Goal: Task Accomplishment & Management: Manage account settings

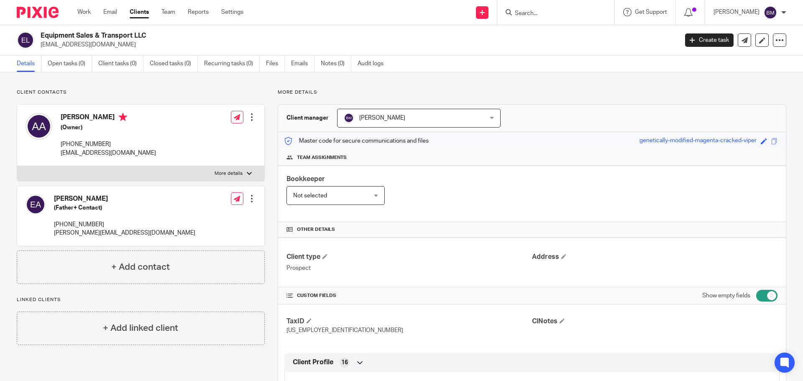
click at [548, 10] on input "Search" at bounding box center [551, 14] width 75 height 8
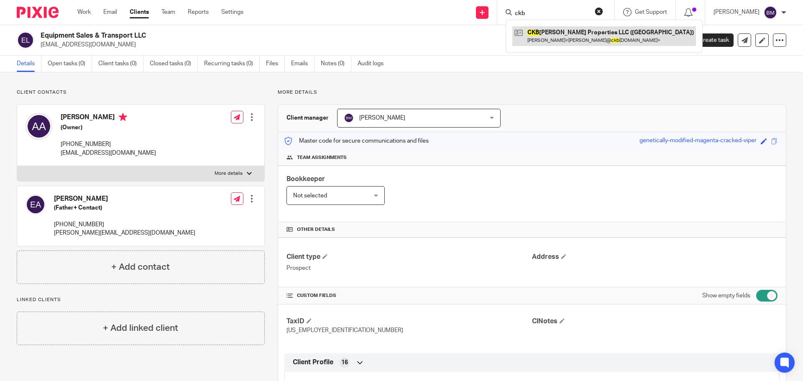
type input "ckb"
click at [563, 38] on link at bounding box center [605, 35] width 184 height 19
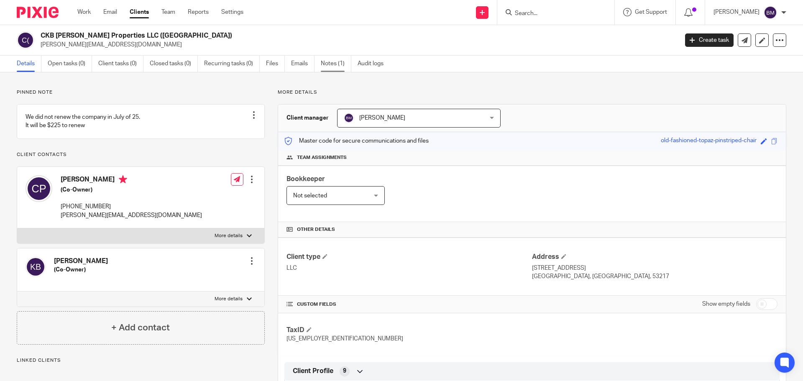
click at [330, 63] on link "Notes (1)" at bounding box center [336, 64] width 31 height 16
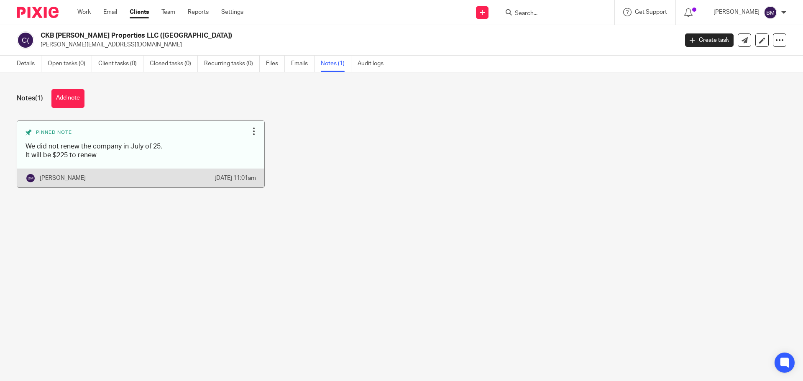
click at [250, 129] on div at bounding box center [254, 131] width 8 height 8
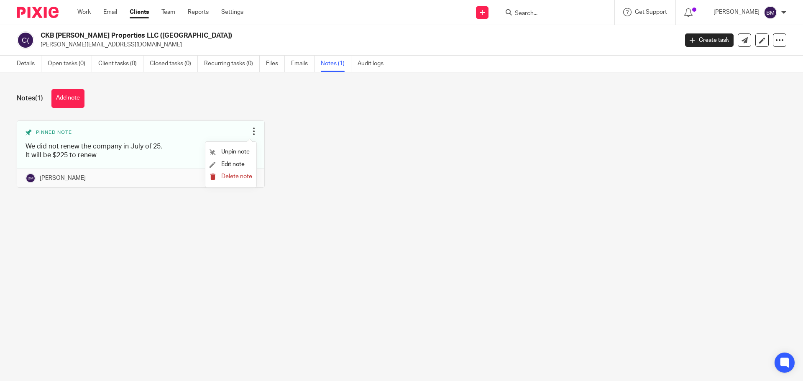
click at [233, 177] on span "Delete note" at bounding box center [236, 177] width 31 height 6
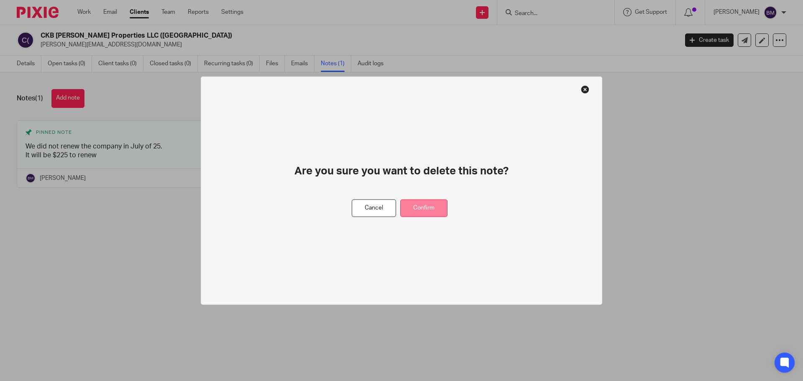
click at [424, 211] on button "Confirm" at bounding box center [423, 208] width 47 height 18
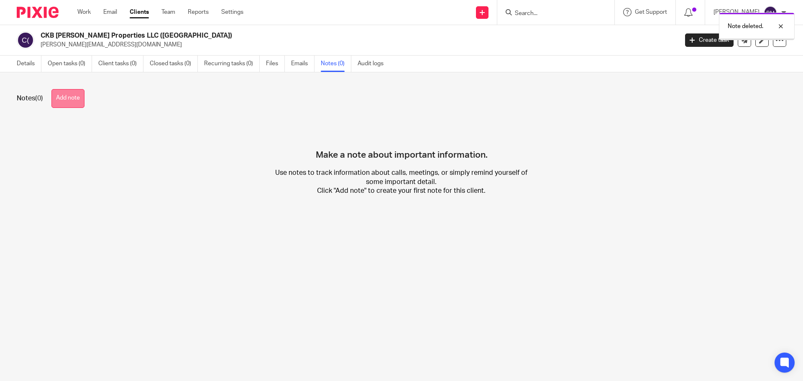
click at [55, 96] on button "Add note" at bounding box center [67, 98] width 33 height 19
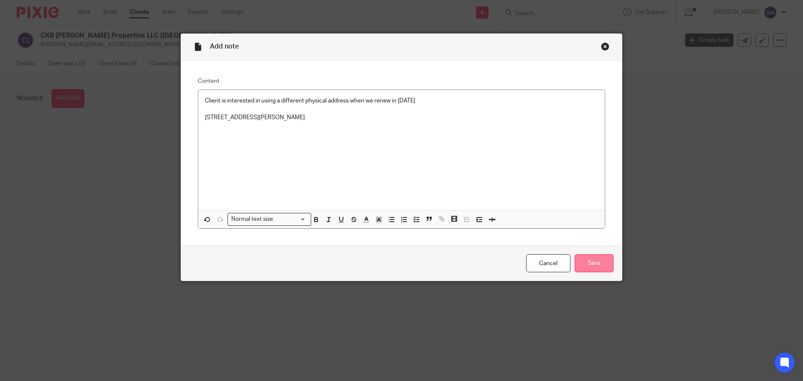
click at [592, 267] on input "Save" at bounding box center [594, 263] width 39 height 18
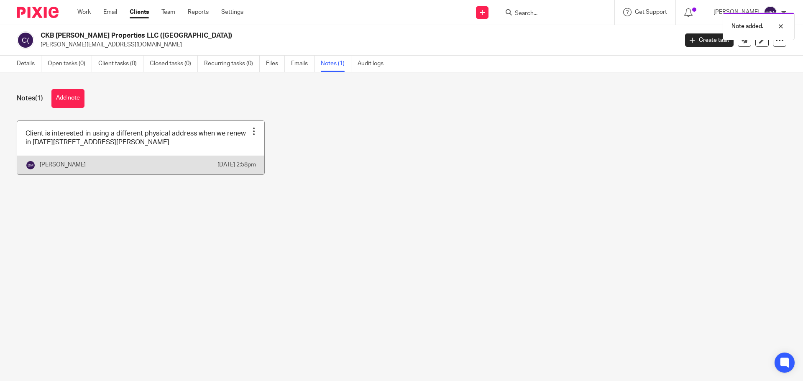
click at [250, 133] on div at bounding box center [254, 131] width 8 height 8
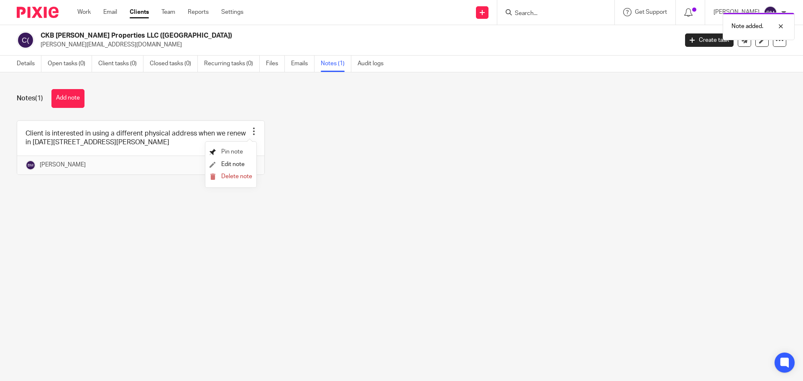
click at [232, 152] on span "Pin note" at bounding box center [232, 152] width 22 height 6
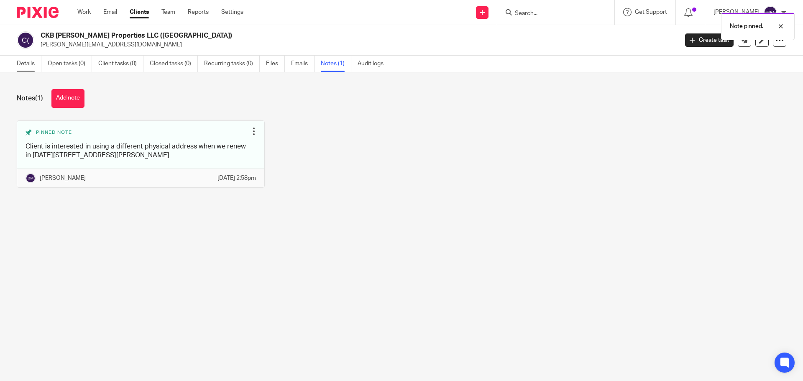
click at [26, 62] on link "Details" at bounding box center [29, 64] width 25 height 16
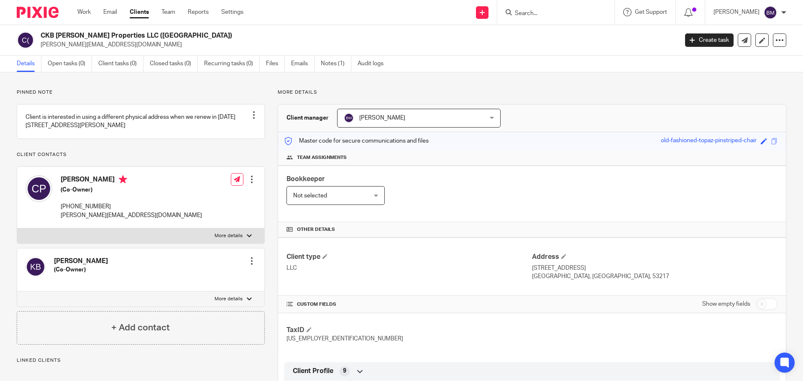
click at [771, 305] on input "checkbox" at bounding box center [766, 304] width 21 height 12
checkbox input "true"
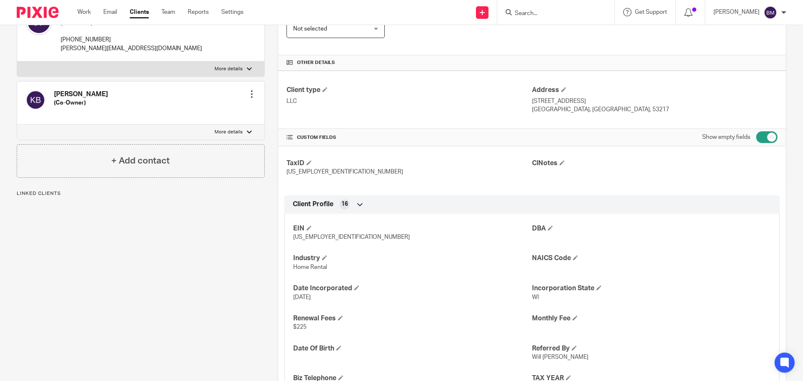
scroll to position [167, 0]
click at [533, 10] on input "Search" at bounding box center [551, 14] width 75 height 8
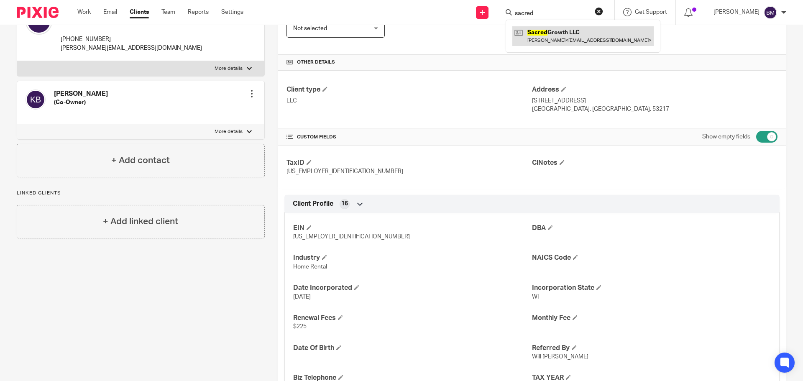
type input "sacred"
click at [573, 41] on link at bounding box center [583, 35] width 141 height 19
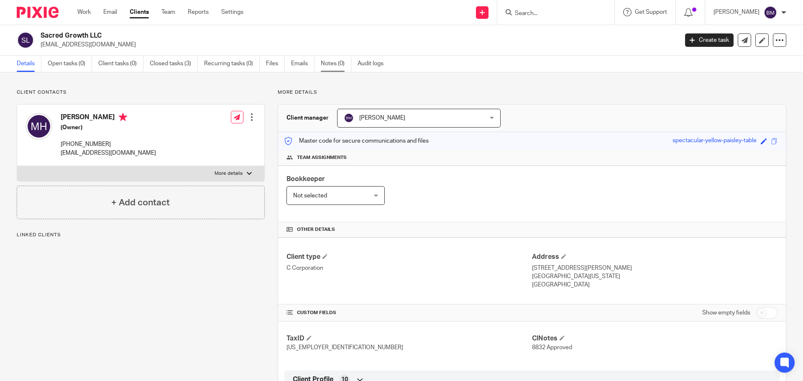
click at [330, 65] on link "Notes (0)" at bounding box center [336, 64] width 31 height 16
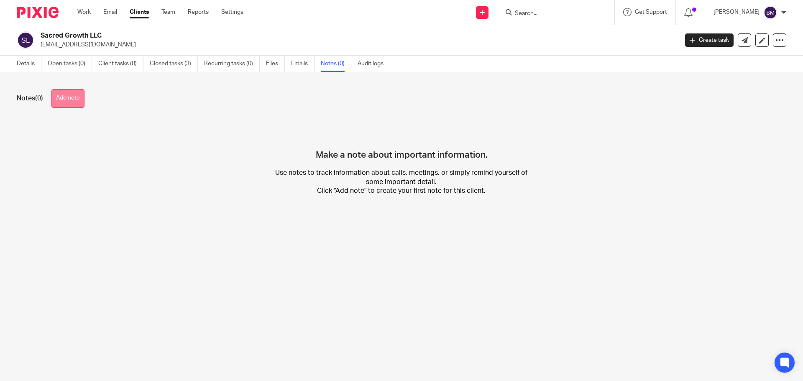
click at [74, 100] on button "Add note" at bounding box center [67, 98] width 33 height 19
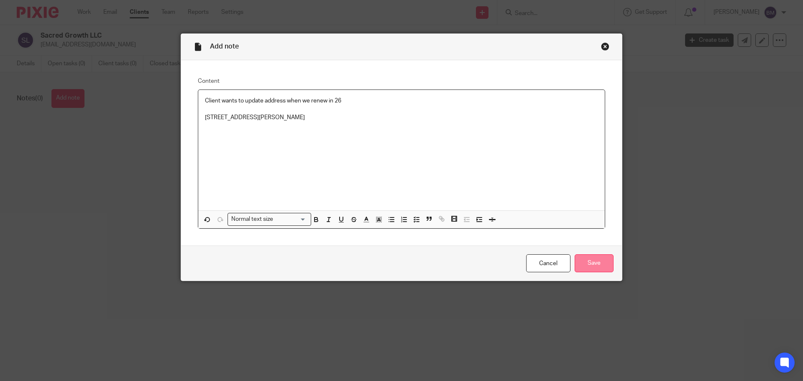
click at [586, 264] on input "Save" at bounding box center [594, 263] width 39 height 18
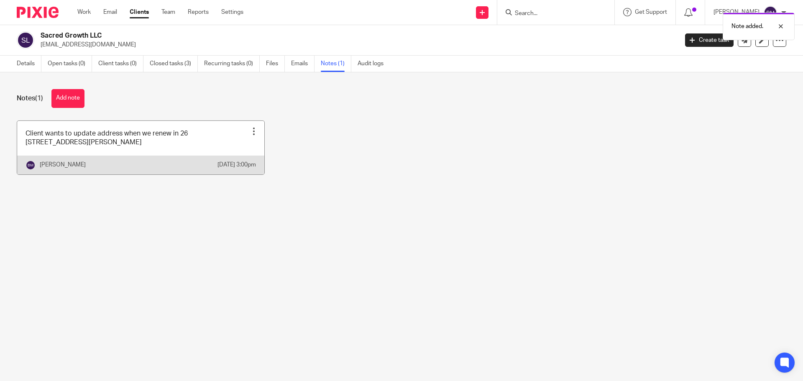
click at [251, 134] on div at bounding box center [254, 131] width 8 height 8
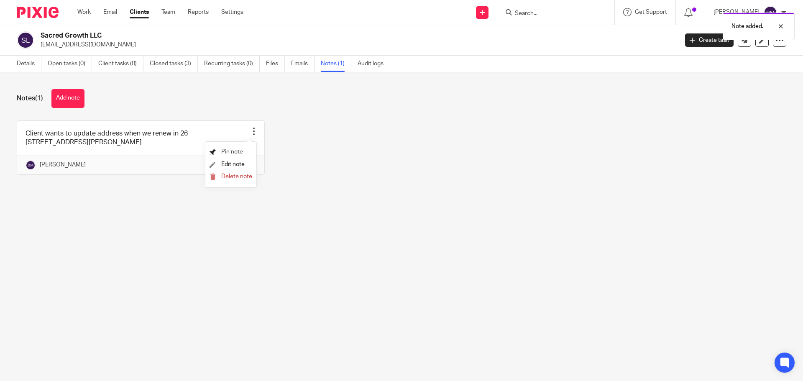
click at [235, 151] on span "Pin note" at bounding box center [232, 152] width 22 height 6
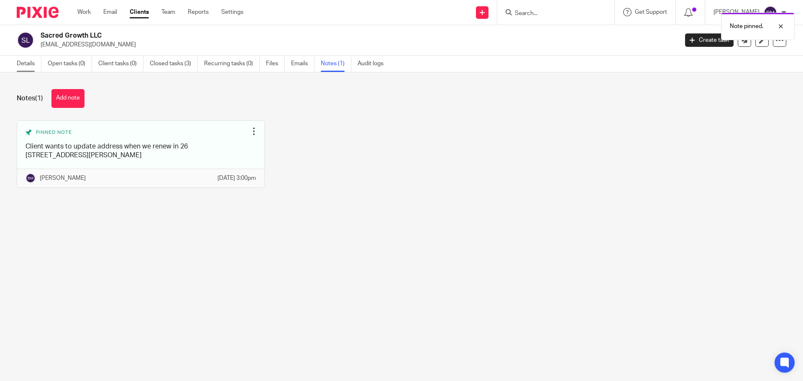
click at [19, 65] on link "Details" at bounding box center [29, 64] width 25 height 16
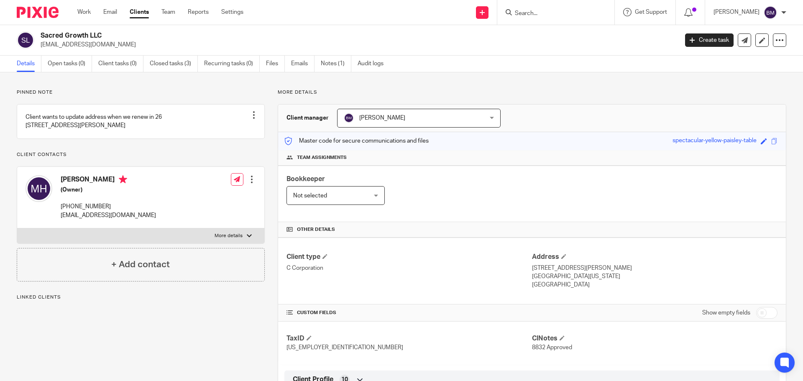
click at [757, 312] on input "checkbox" at bounding box center [766, 313] width 21 height 12
checkbox input "true"
click at [529, 13] on input "Search" at bounding box center [551, 14] width 75 height 8
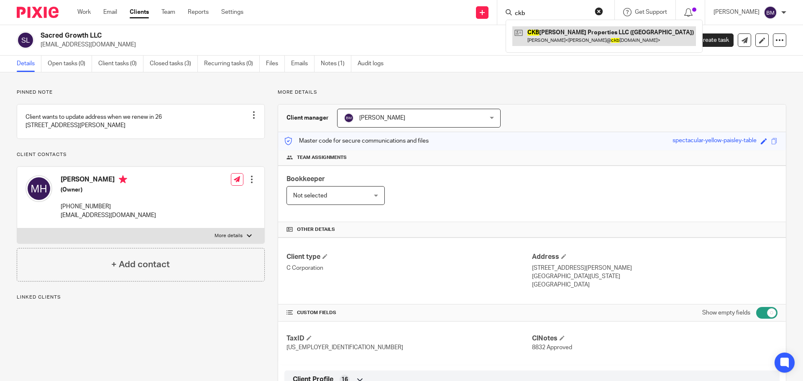
type input "ckb"
click at [559, 36] on link at bounding box center [605, 35] width 184 height 19
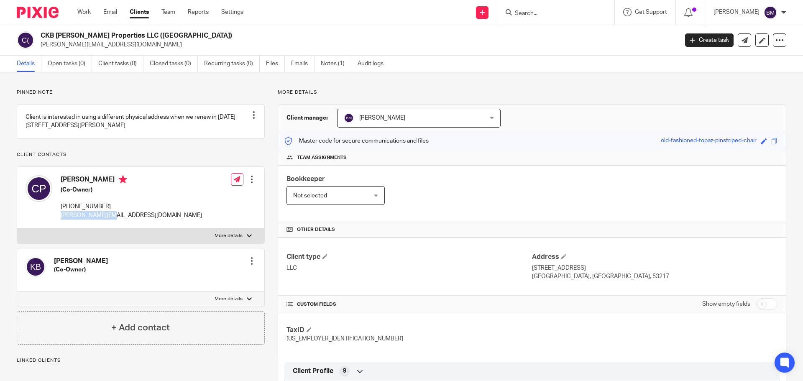
drag, startPoint x: 60, startPoint y: 223, endPoint x: 115, endPoint y: 220, distance: 54.9
click at [115, 220] on div "[PERSON_NAME] (Co-Owner) [PHONE_NUMBER] [PERSON_NAME][EMAIL_ADDRESS][DOMAIN_NAM…" at bounding box center [114, 197] width 177 height 53
copy p "[PERSON_NAME][EMAIL_ADDRESS][DOMAIN_NAME]"
